Goal: Task Accomplishment & Management: Use online tool/utility

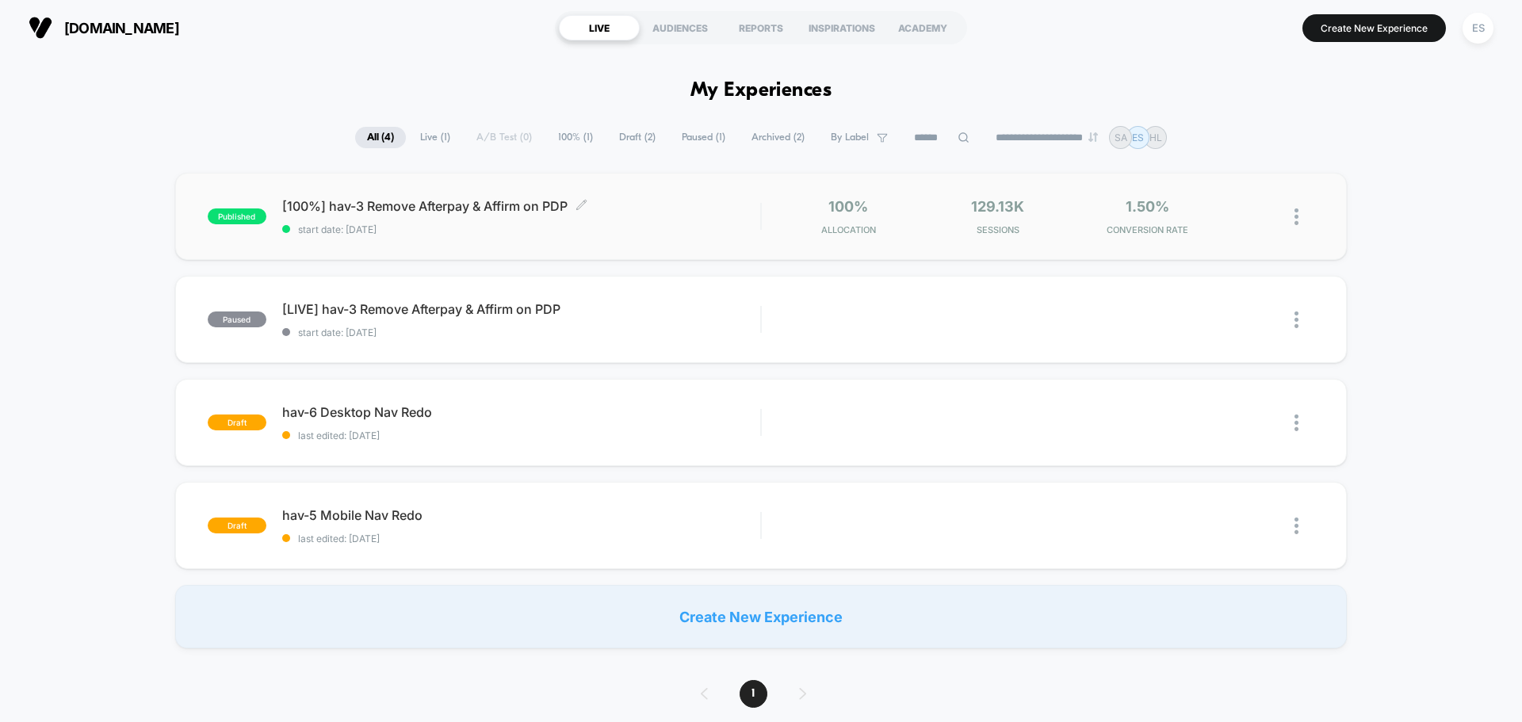
click at [494, 209] on span "[100%] hav-3 Remove Afterpay & Affirm on PDP Click to edit experience details" at bounding box center [521, 206] width 478 height 16
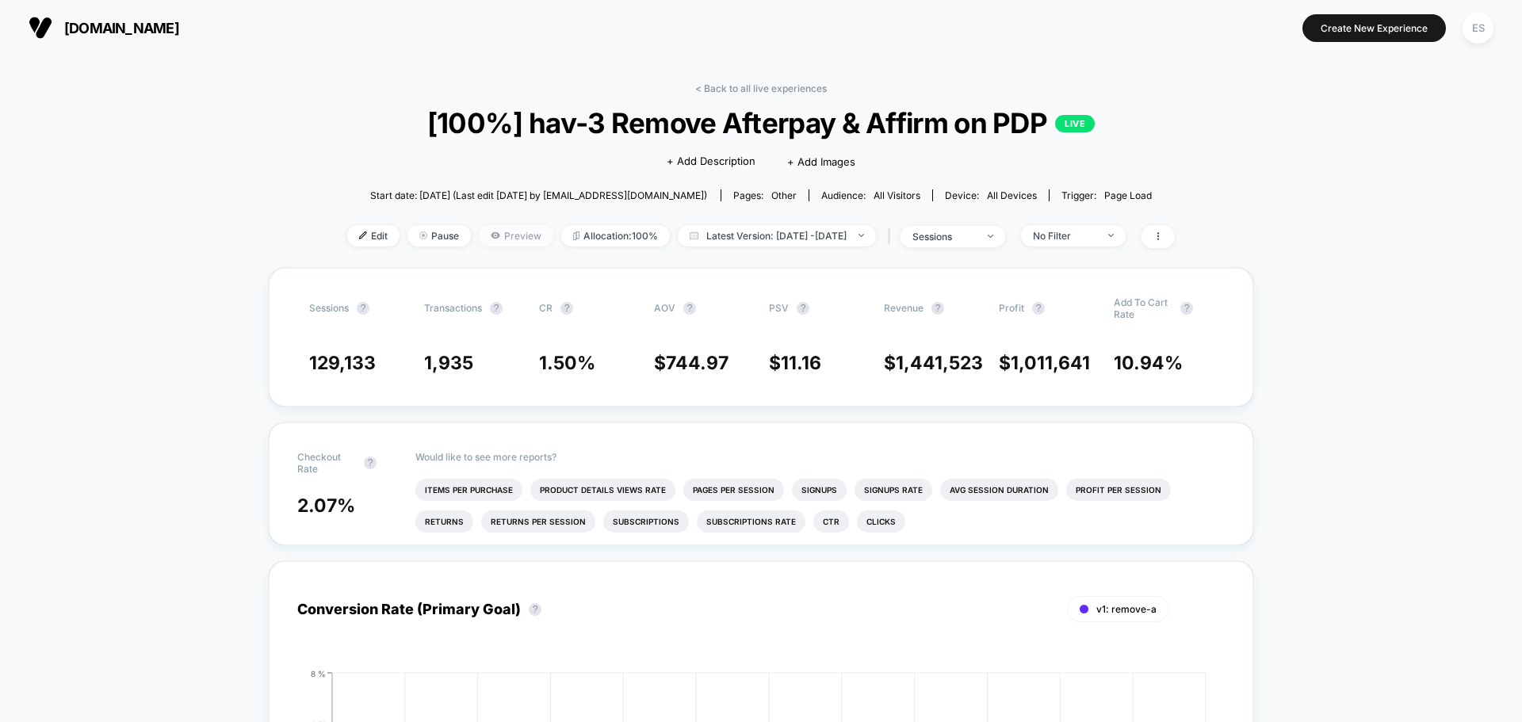
click at [482, 240] on span "Preview" at bounding box center [516, 235] width 75 height 21
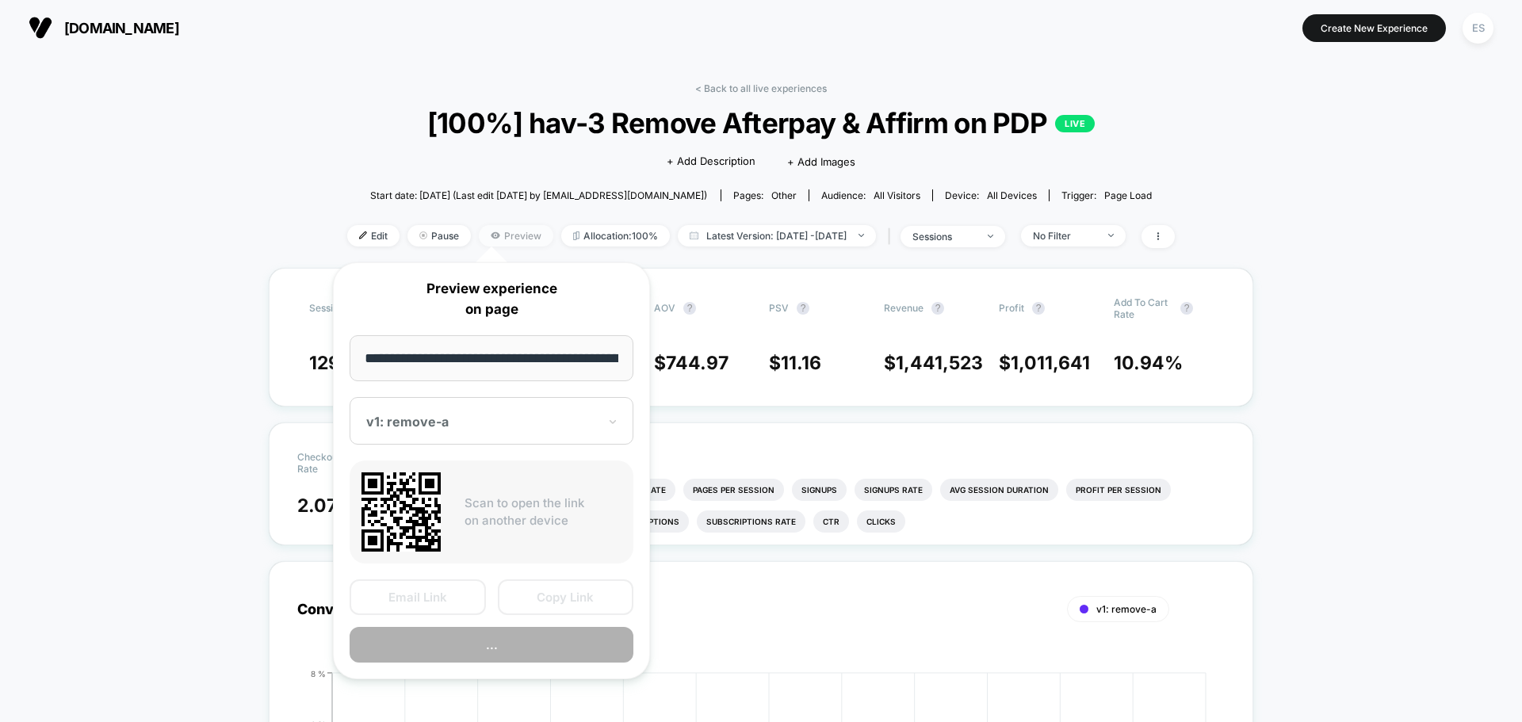
scroll to position [0, 265]
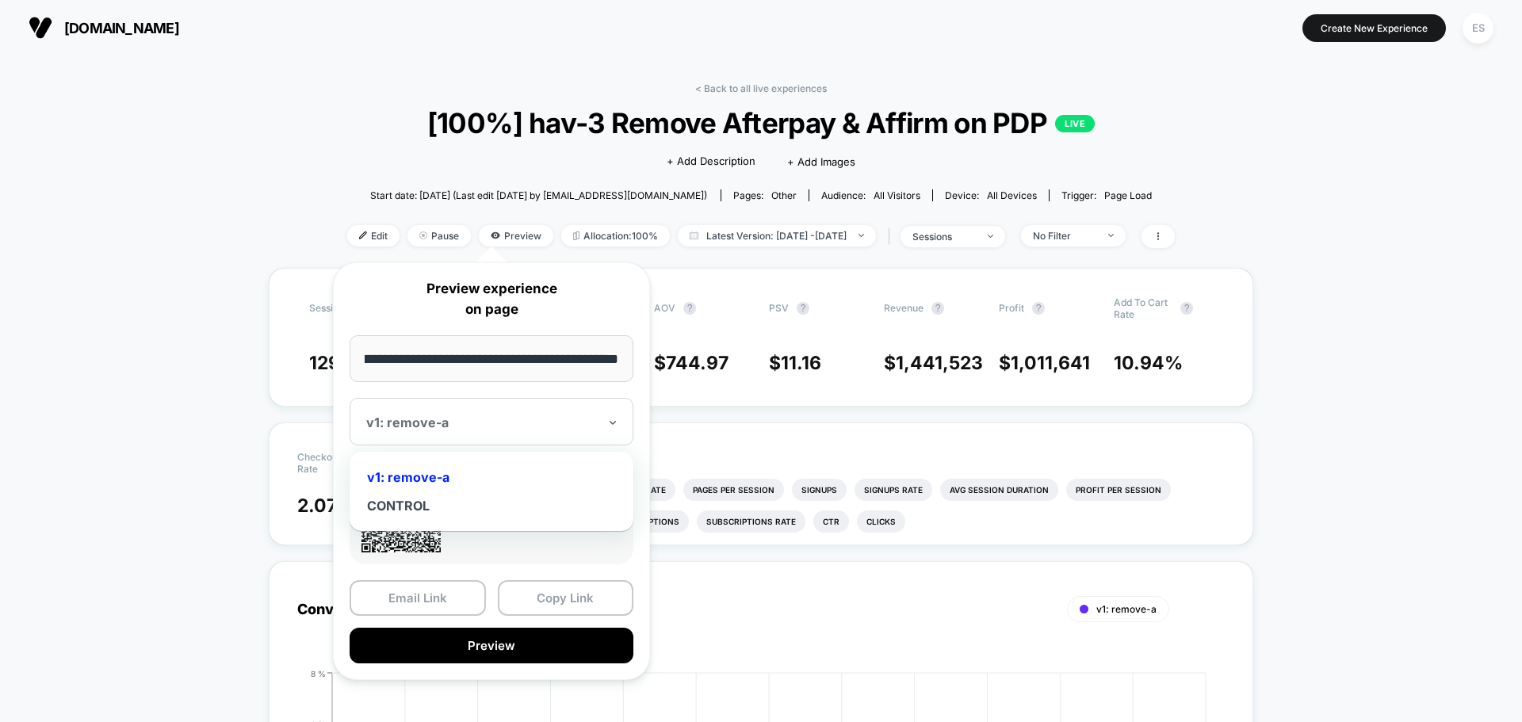
click at [512, 425] on div at bounding box center [481, 423] width 231 height 16
click at [456, 516] on div "CONTROL" at bounding box center [491, 505] width 268 height 29
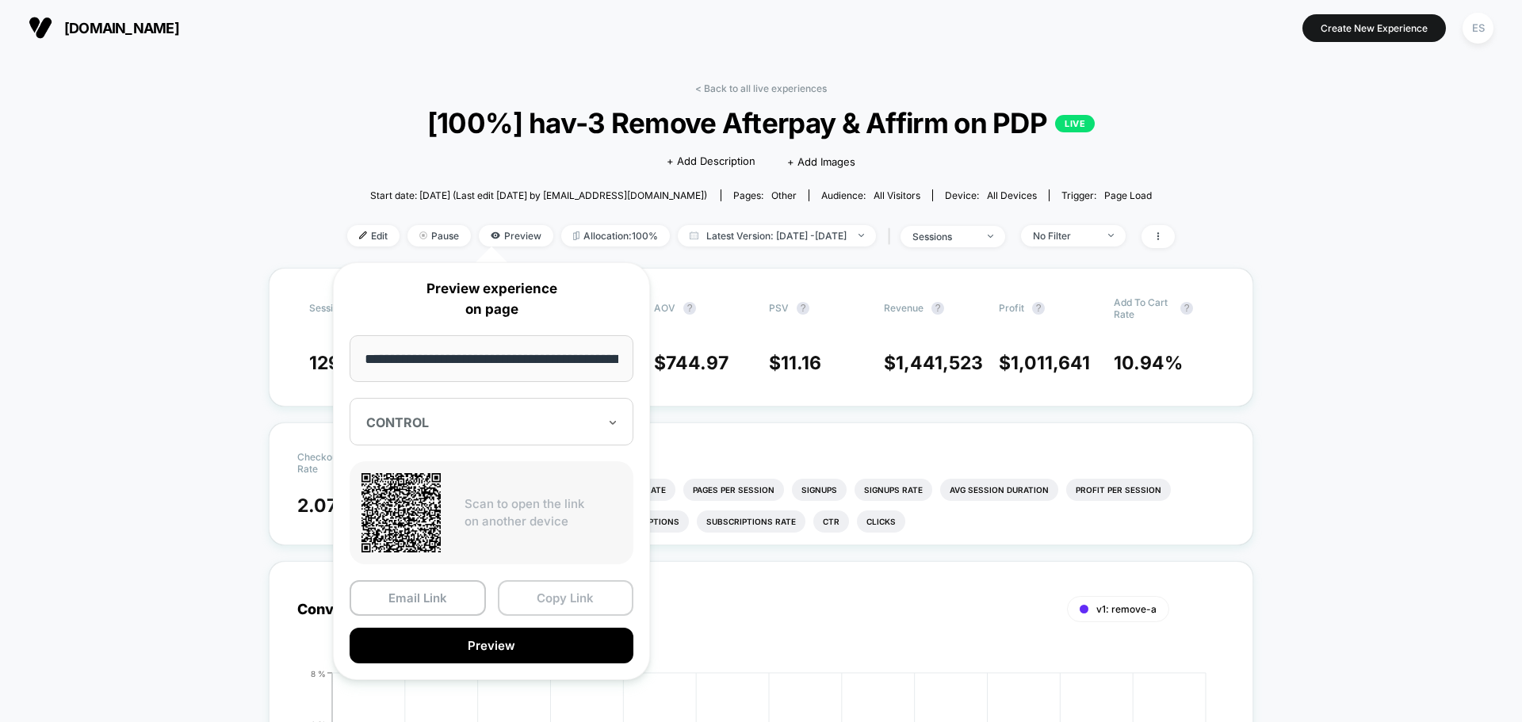
click at [552, 587] on button "Copy Link" at bounding box center [566, 598] width 136 height 36
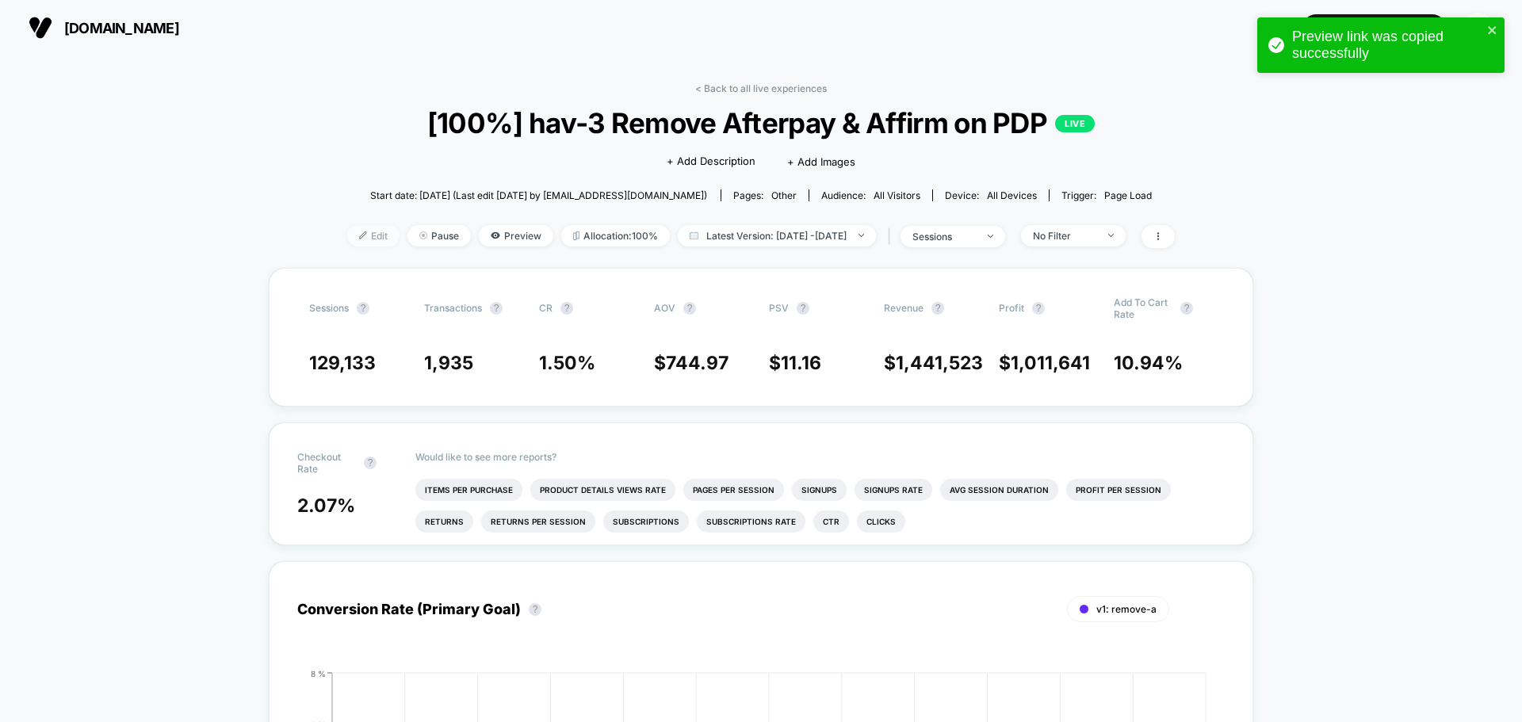
click at [363, 235] on span "Edit" at bounding box center [373, 235] width 52 height 21
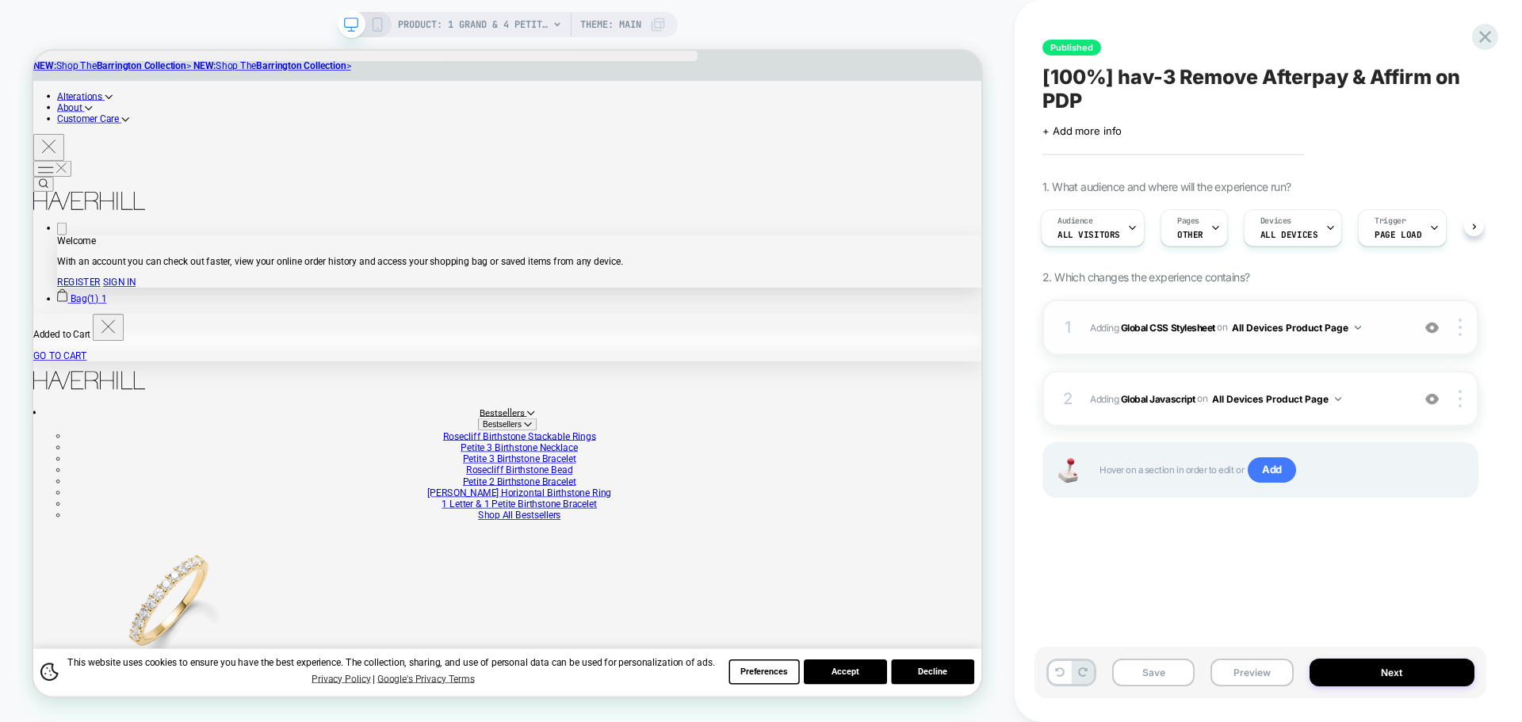
click at [1164, 319] on span "Adding Global CSS Stylesheet on All Devices Product Page" at bounding box center [1246, 328] width 313 height 20
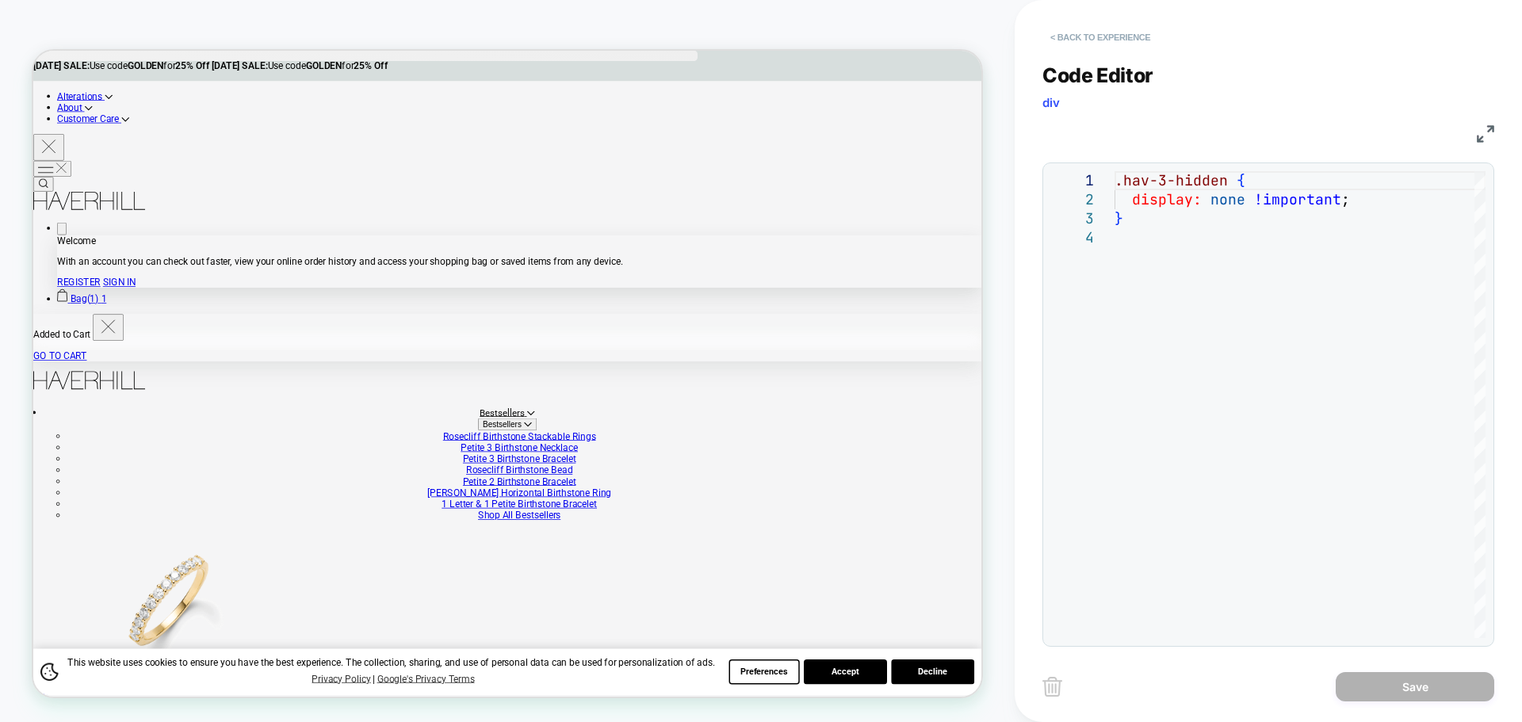
click at [1081, 32] on button "< Back to experience" at bounding box center [1100, 37] width 116 height 25
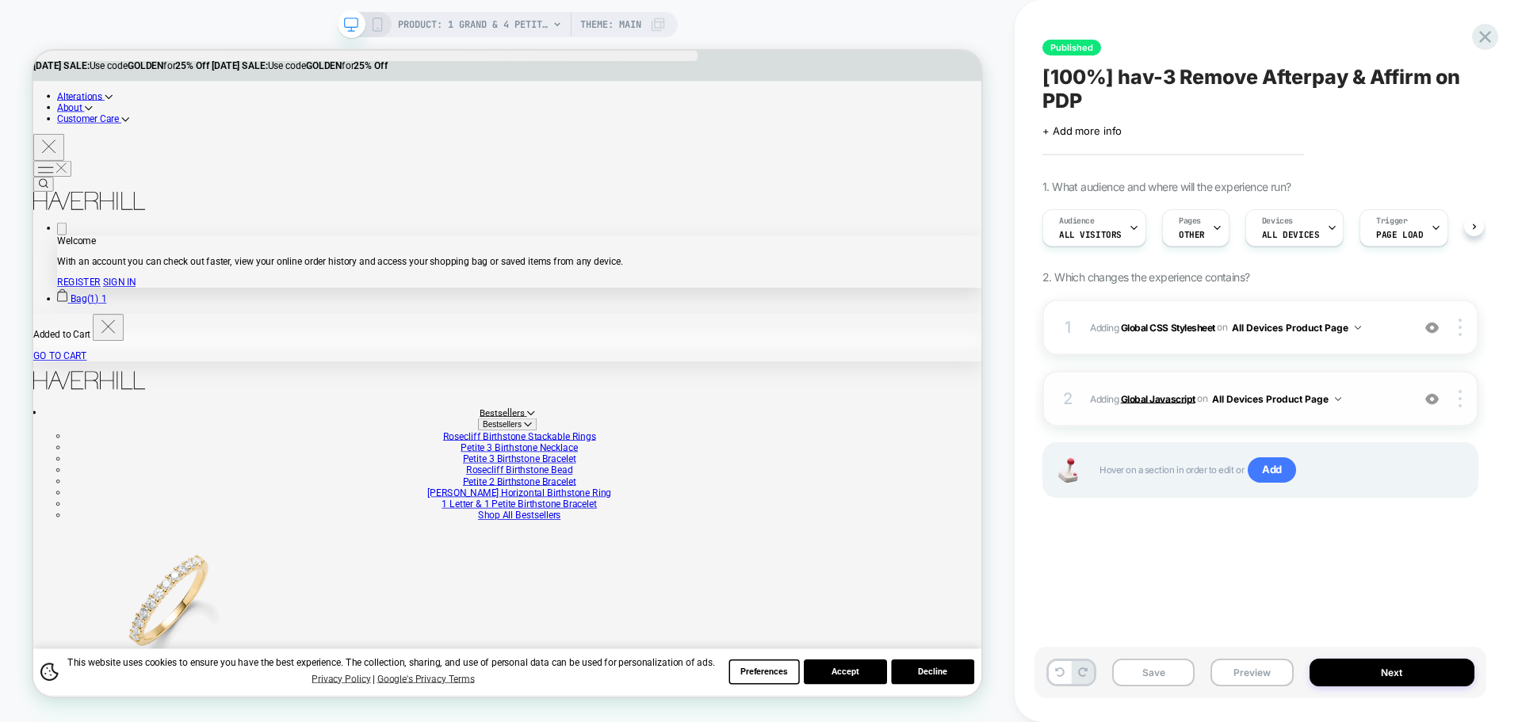
scroll to position [0, 1]
click at [1166, 398] on b "Global Javascript" at bounding box center [1158, 398] width 75 height 12
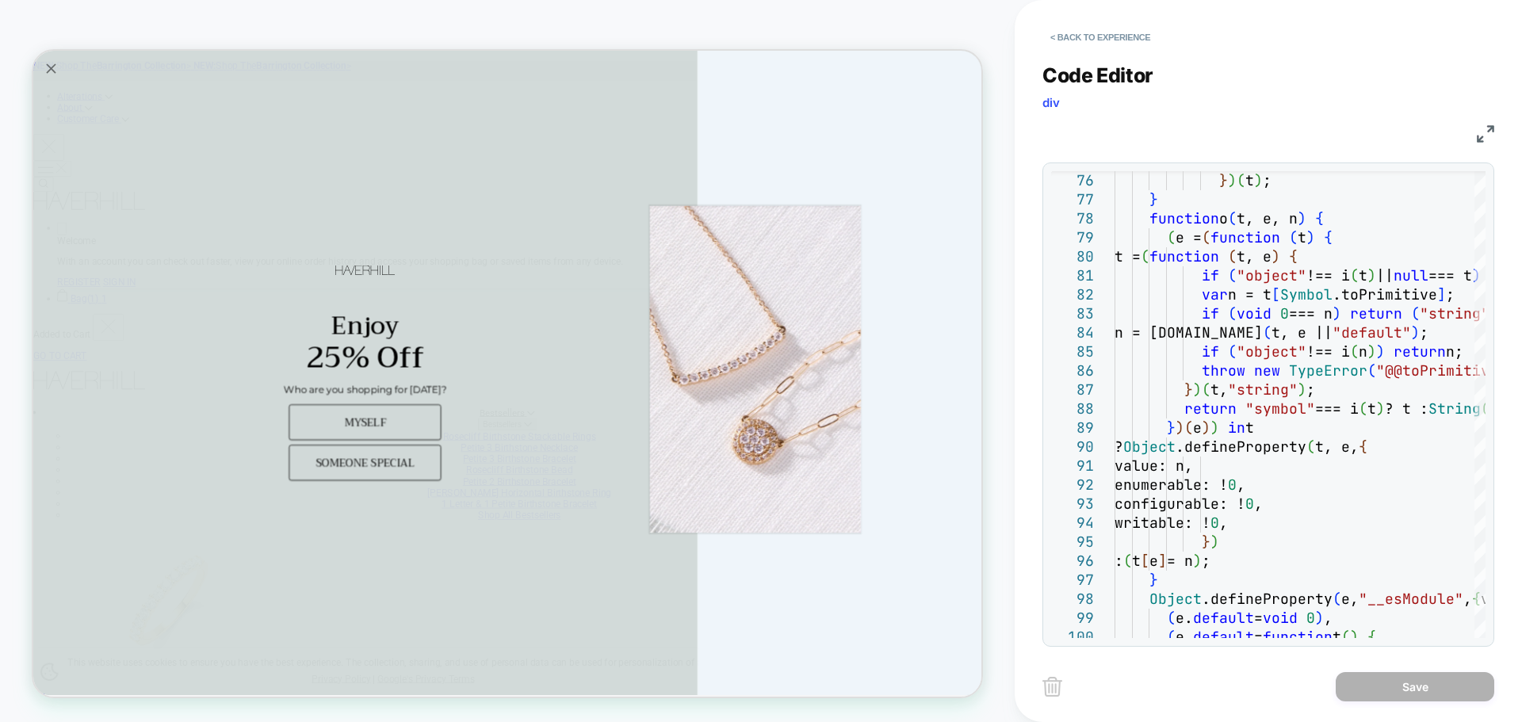
click at [59, 78] on icon "Close popup" at bounding box center [57, 74] width 22 height 22
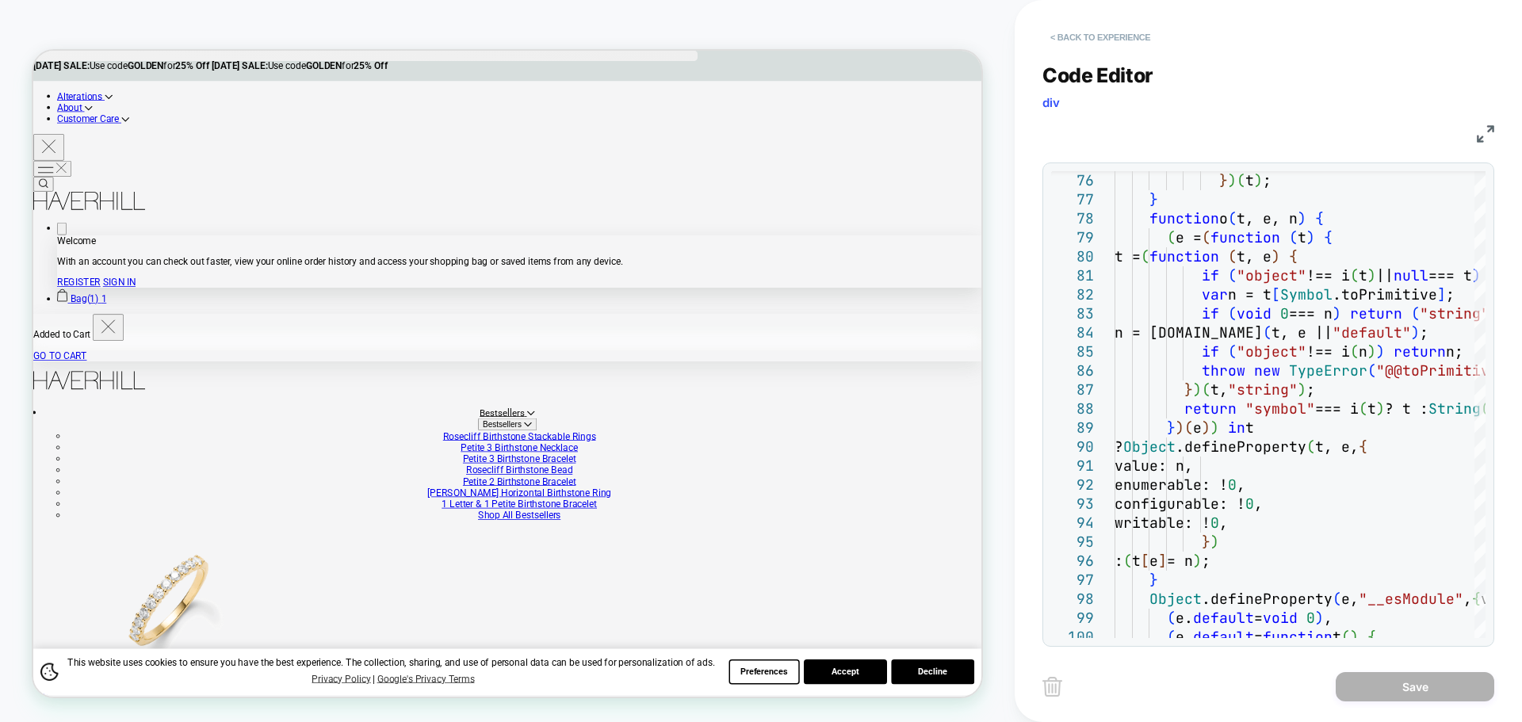
click at [1072, 35] on button "< Back to experience" at bounding box center [1100, 37] width 116 height 25
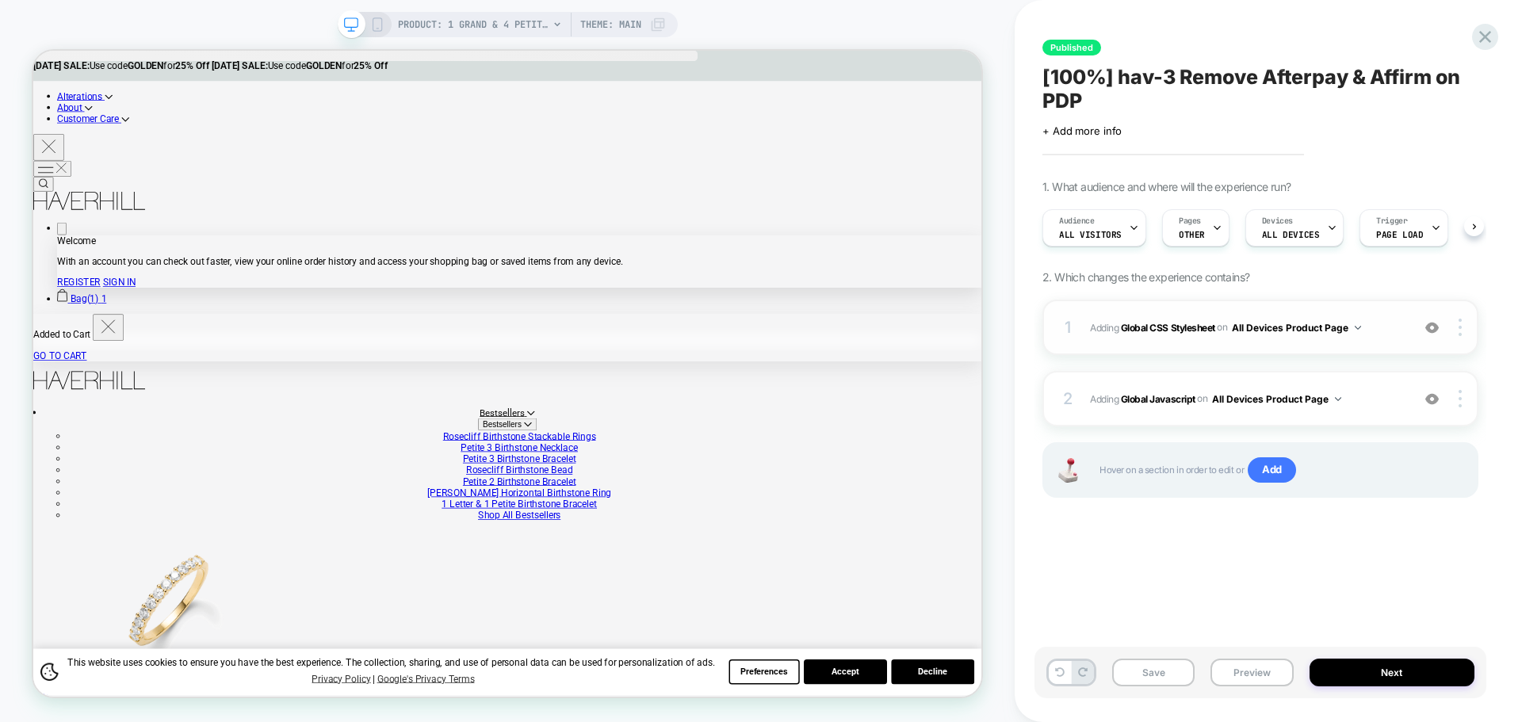
scroll to position [0, 1]
click at [1072, 51] on span "Published" at bounding box center [1071, 48] width 59 height 16
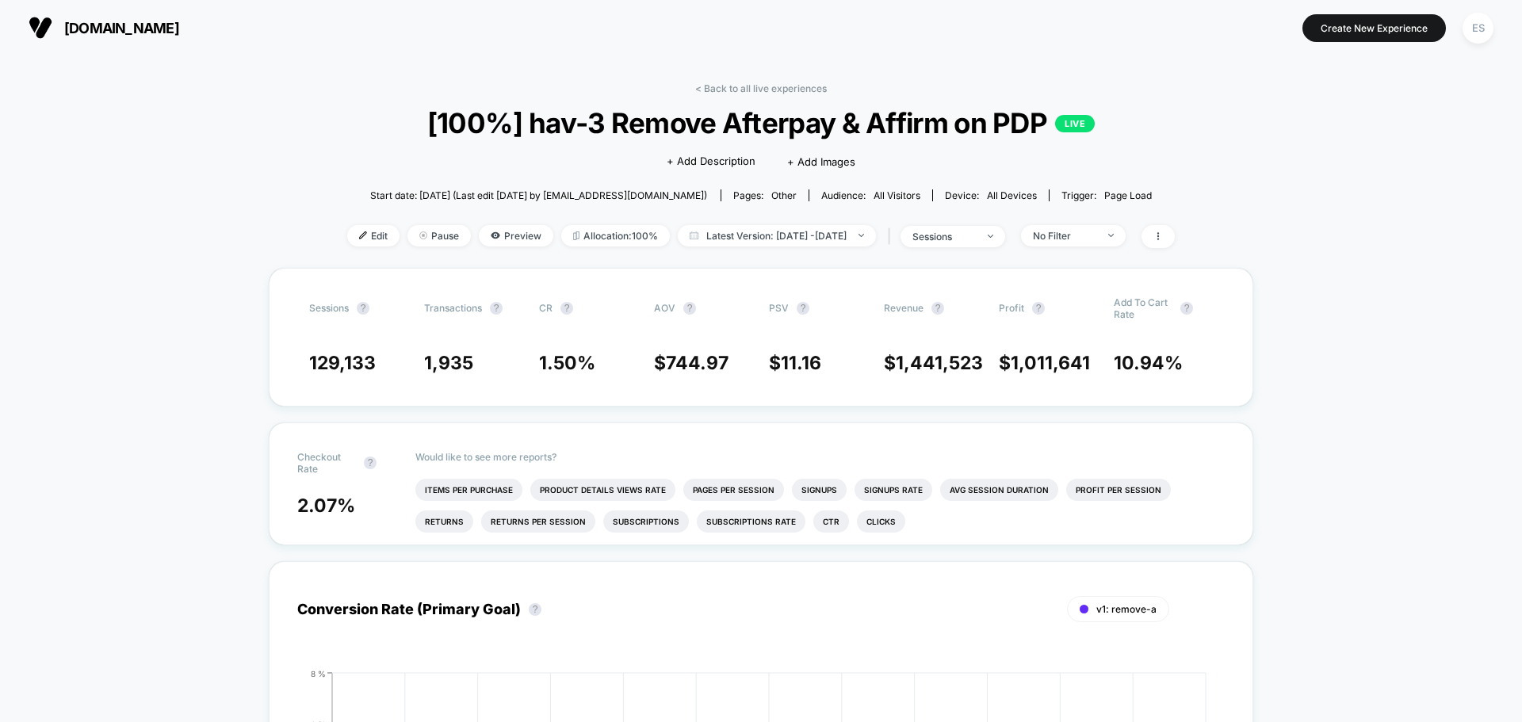
click at [430, 247] on div "Edit Pause Preview Allocation: 100% Latest Version: [DATE] - [DATE] | sessions …" at bounding box center [761, 236] width 828 height 23
click at [430, 242] on span "Pause" at bounding box center [438, 235] width 63 height 21
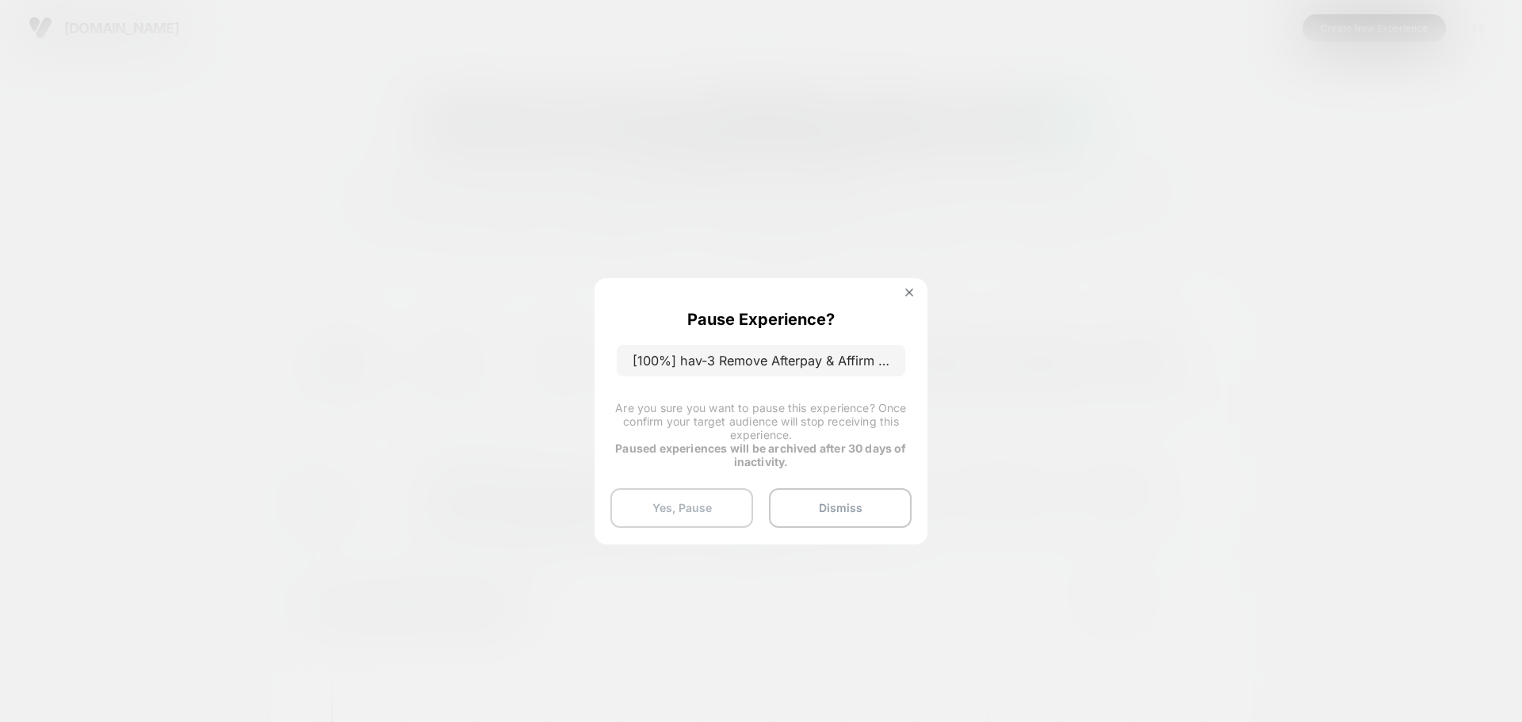
click at [726, 513] on button "Yes, Pause" at bounding box center [681, 508] width 143 height 40
